Goal: Navigation & Orientation: Find specific page/section

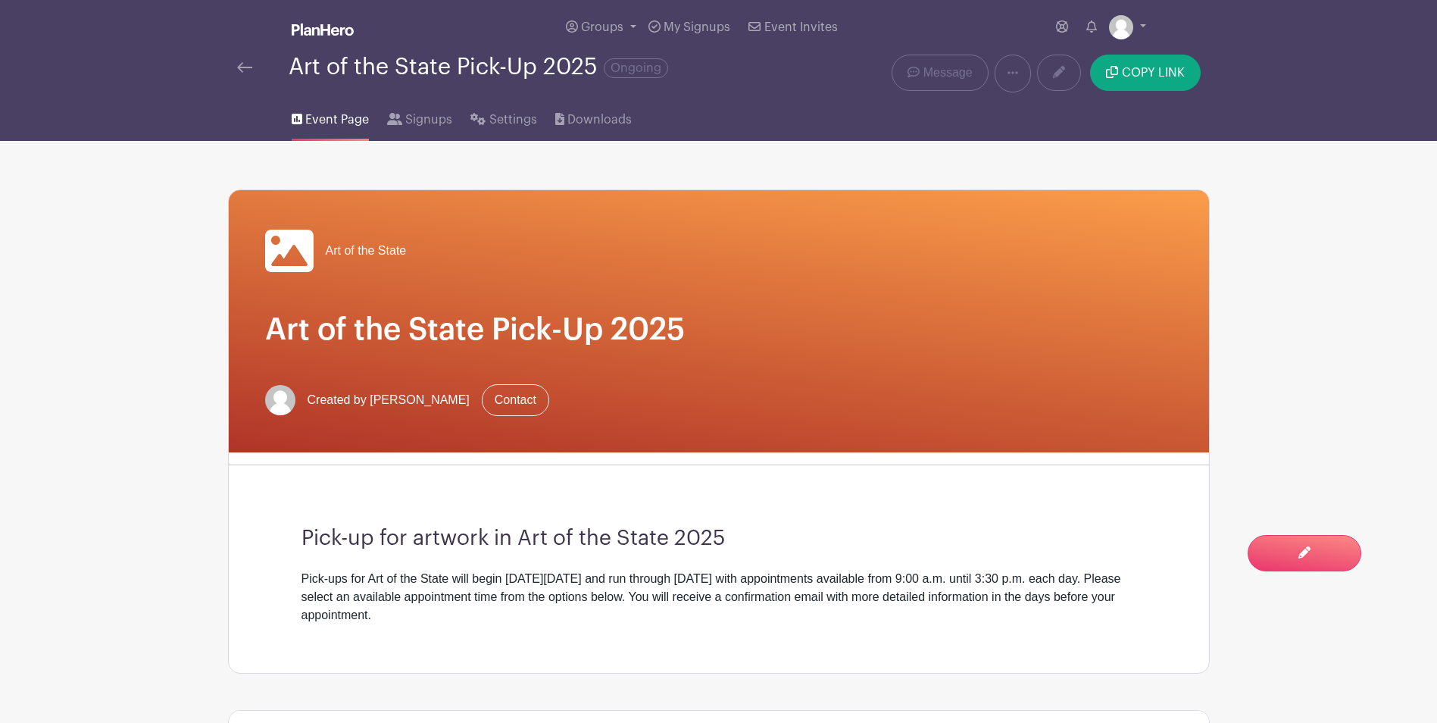
click at [249, 66] on img at bounding box center [244, 67] width 15 height 11
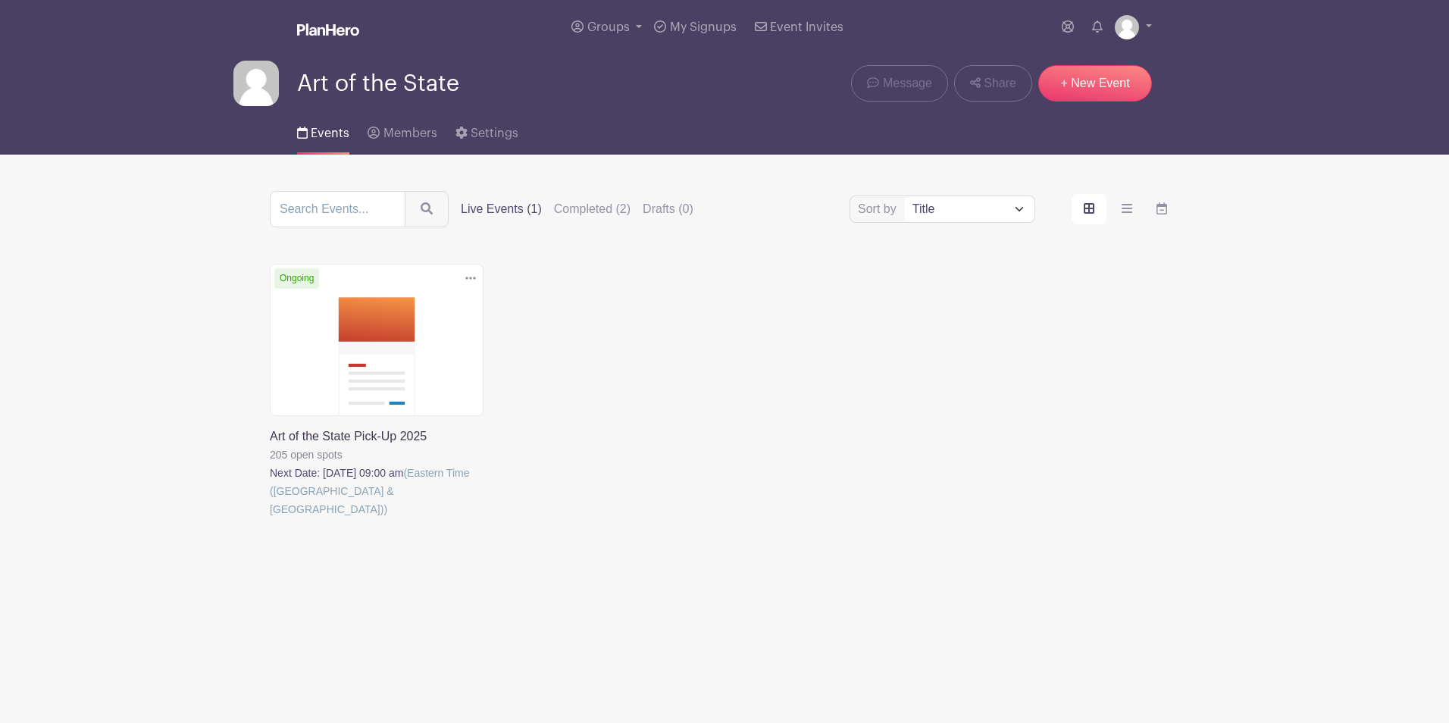
click at [270, 518] on link at bounding box center [270, 518] width 0 height 0
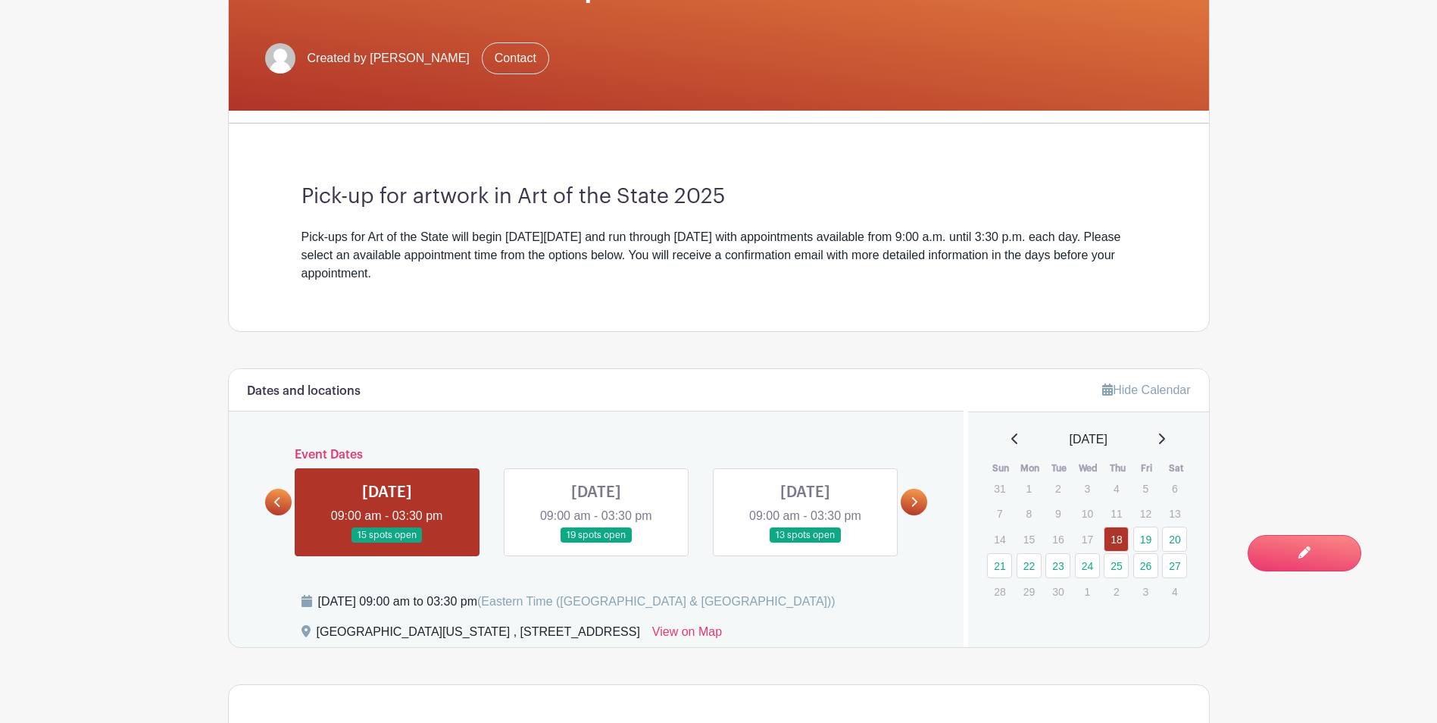
scroll to position [380, 0]
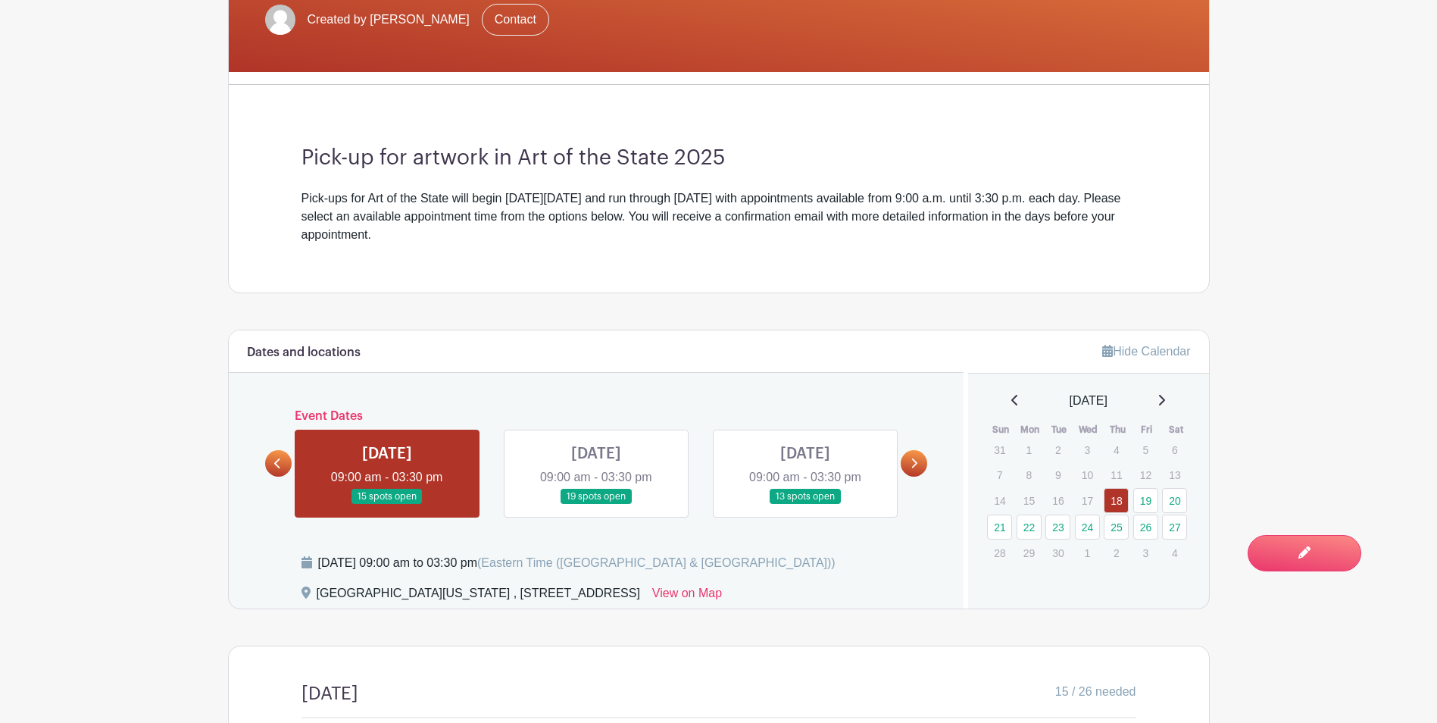
click at [920, 459] on link at bounding box center [914, 463] width 27 height 27
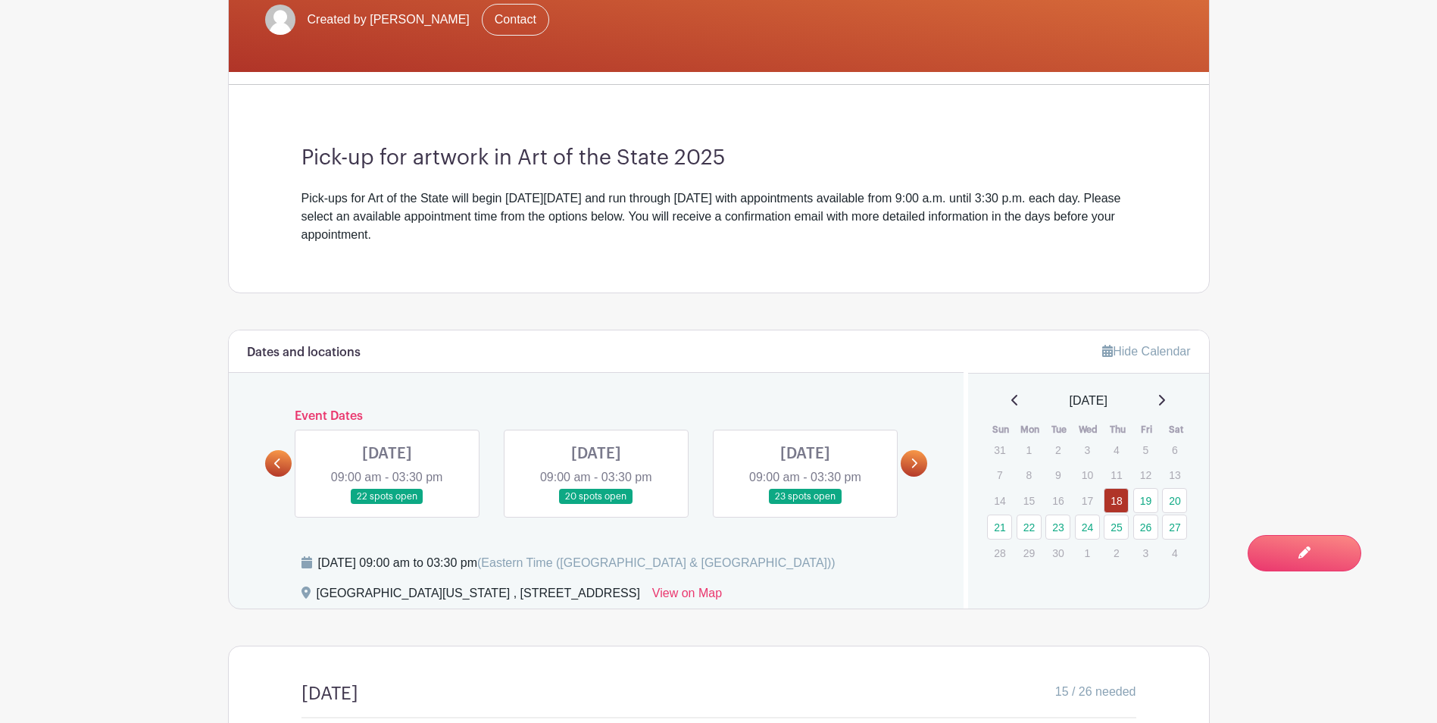
click at [907, 460] on link at bounding box center [914, 463] width 27 height 27
click at [913, 467] on icon at bounding box center [915, 463] width 6 height 10
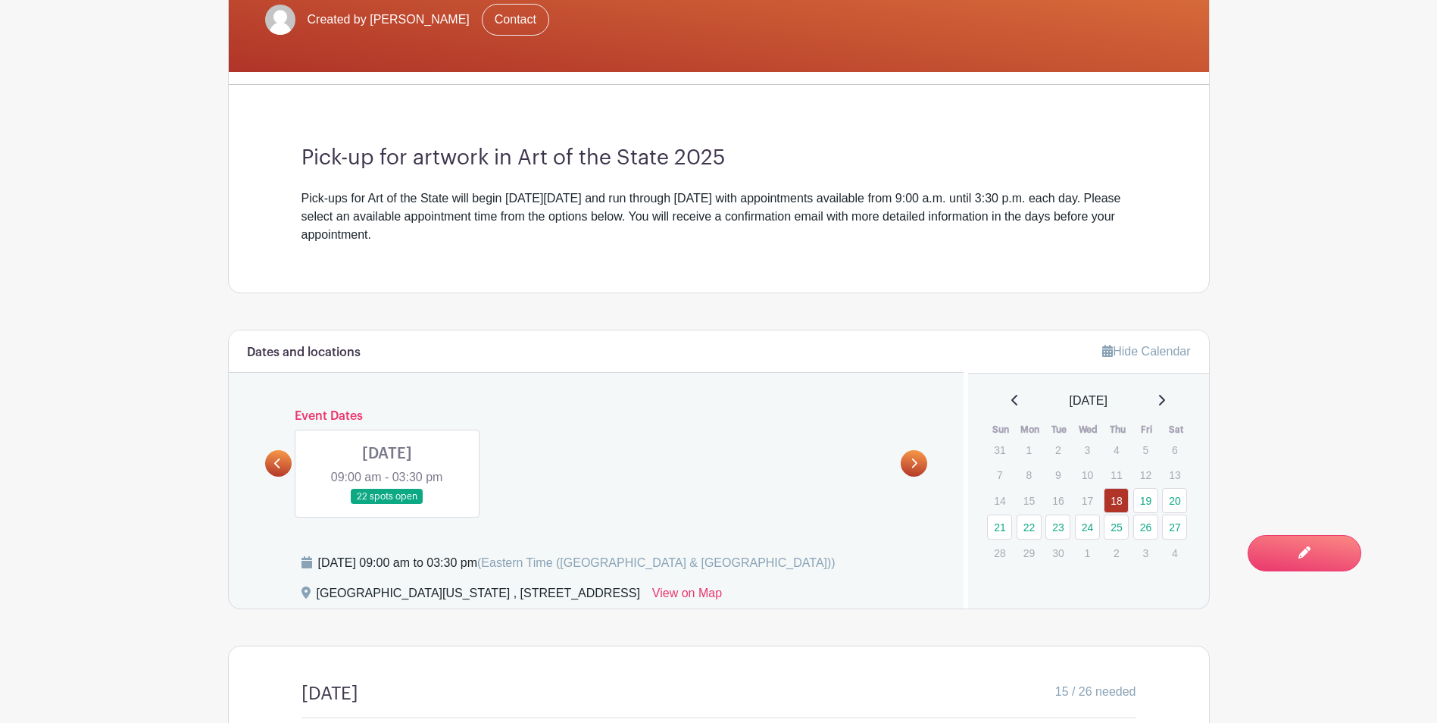
click at [286, 464] on link at bounding box center [278, 463] width 27 height 27
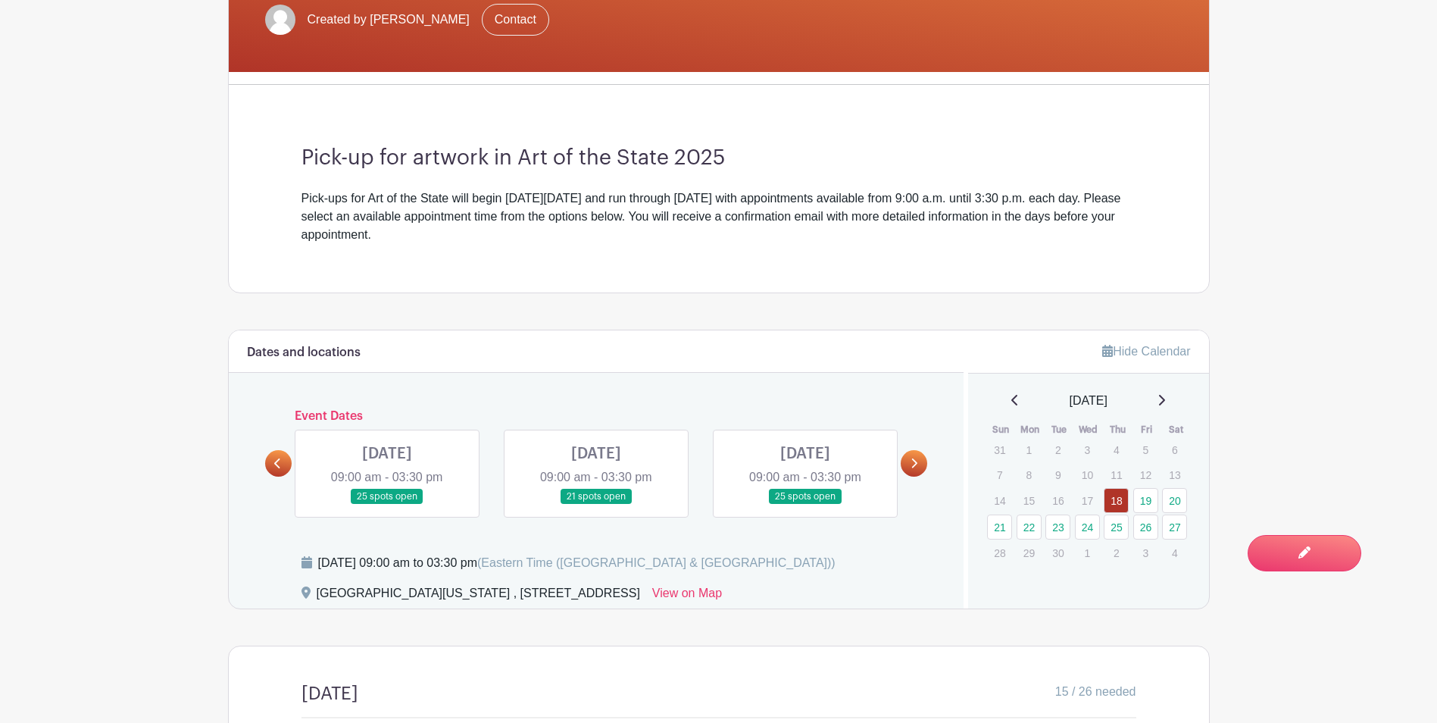
click at [286, 458] on link at bounding box center [278, 463] width 27 height 27
click at [284, 458] on link at bounding box center [278, 463] width 27 height 27
